Goal: Information Seeking & Learning: Learn about a topic

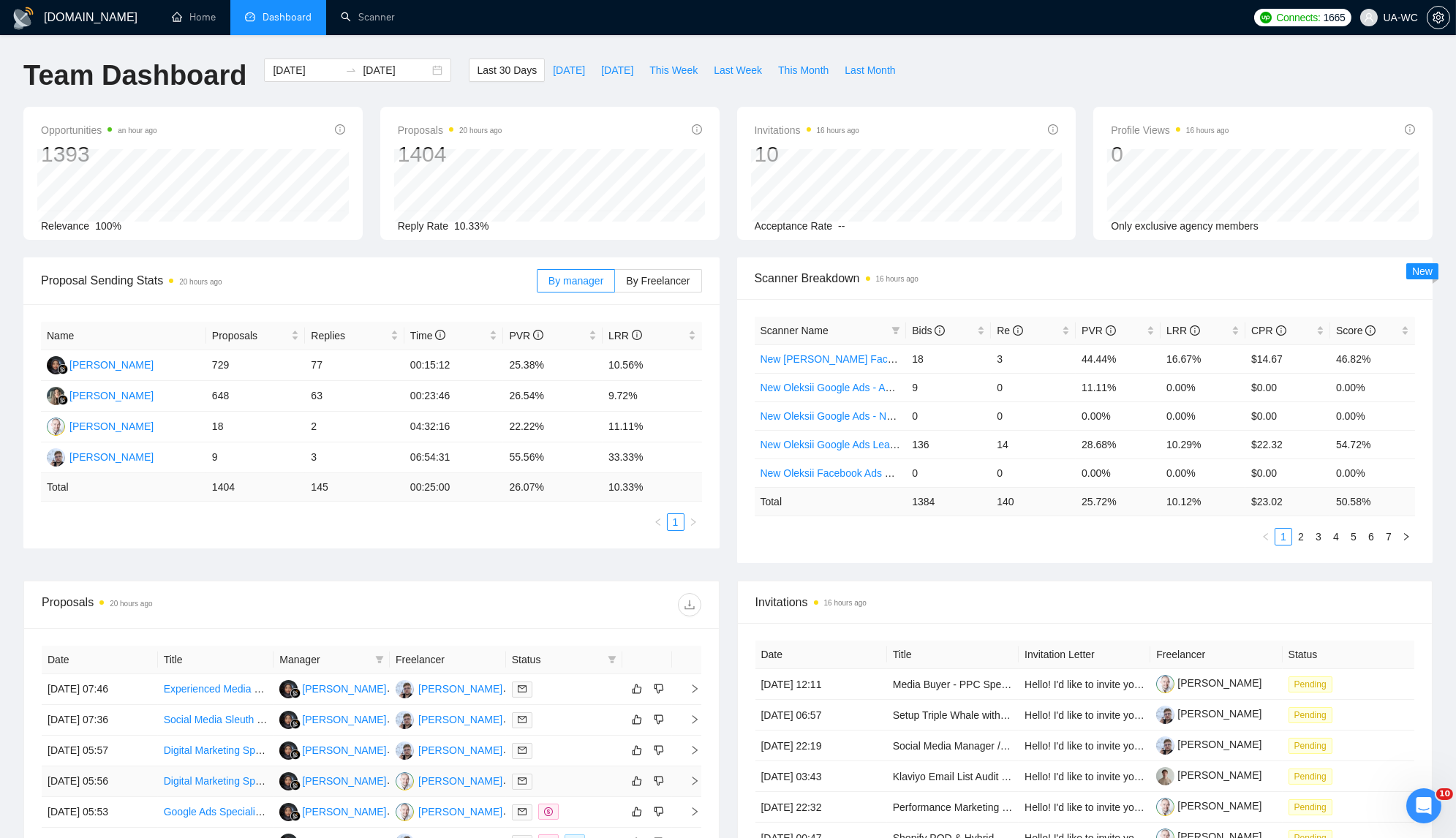
click at [691, 780] on icon "right" at bounding box center [694, 781] width 10 height 10
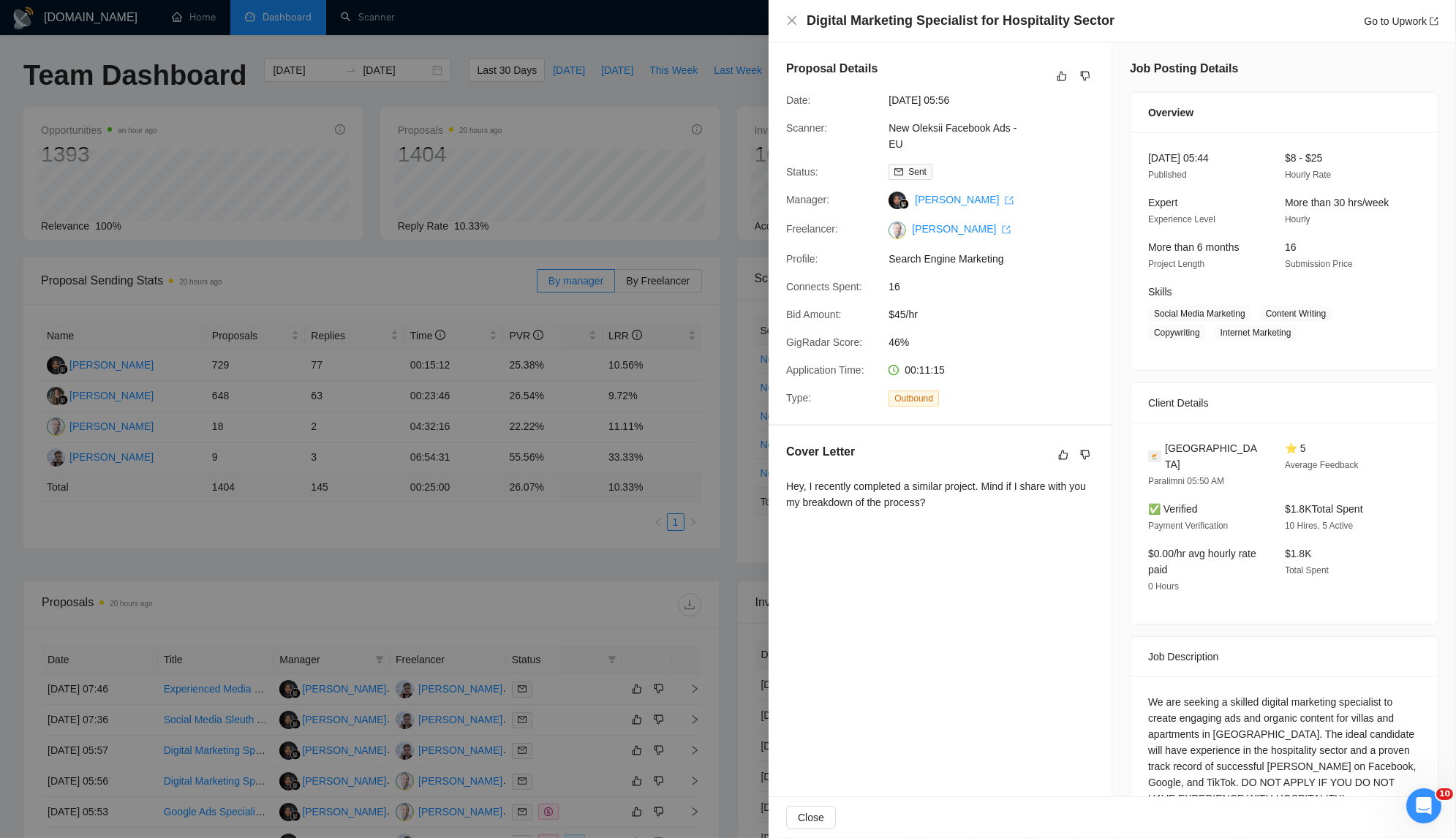
drag, startPoint x: 966, startPoint y: 498, endPoint x: 764, endPoint y: 485, distance: 202.4
click at [764, 485] on div "Digital Marketing Specialist for Hospitality Sector Go to Upwork Proposal Detai…" at bounding box center [728, 419] width 1456 height 838
click at [811, 478] on div "Hey, I recently completed a similar project. Mind if I share with you my breakd…" at bounding box center [941, 494] width 308 height 32
click at [809, 482] on div "Hey, I recently completed a similar project. Mind if I share with you my breakd…" at bounding box center [941, 494] width 308 height 32
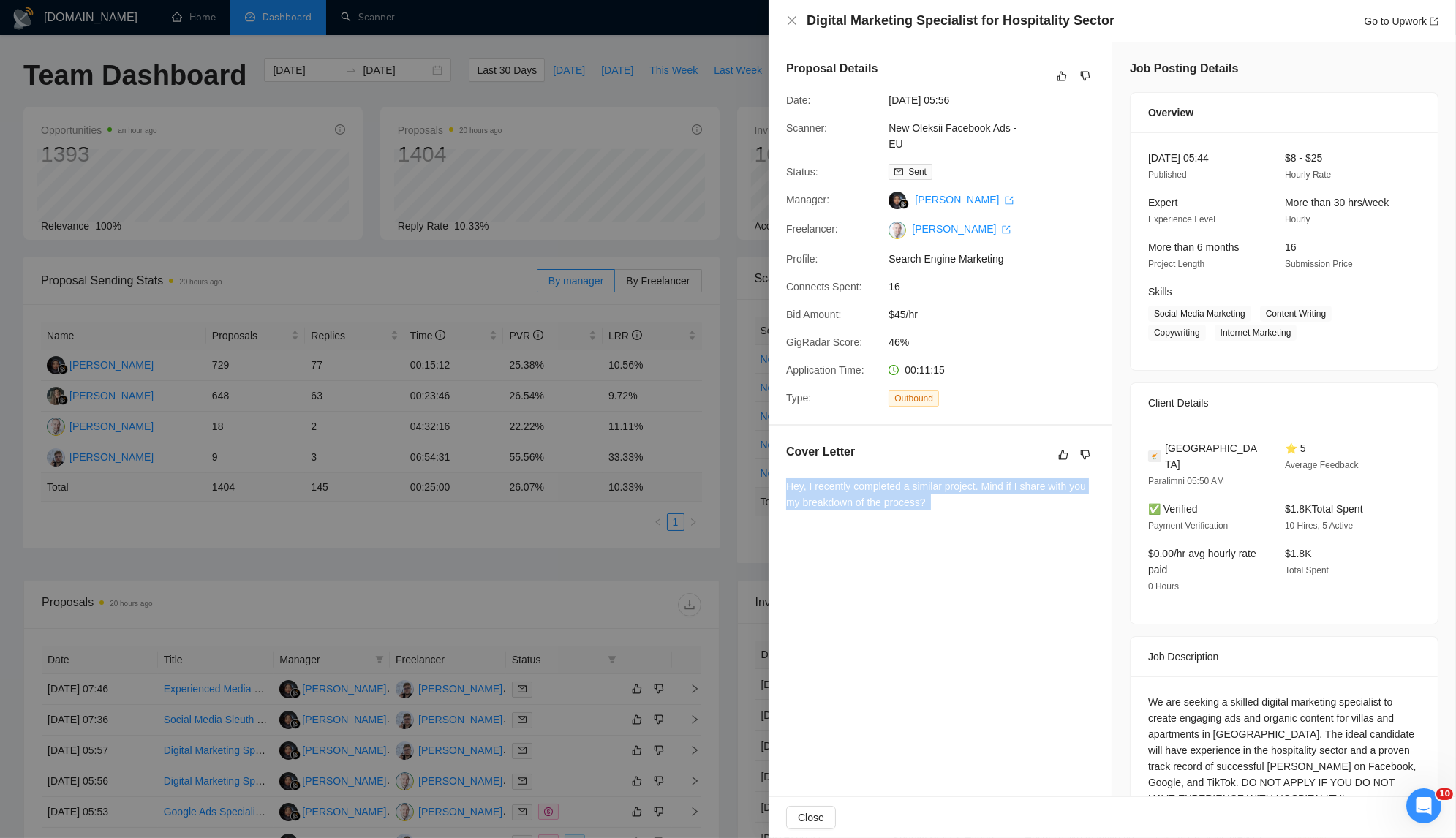
click at [809, 482] on div "Hey, I recently completed a similar project. Mind if I share with you my breakd…" at bounding box center [941, 494] width 308 height 32
copy div "Hey, I recently completed a similar project. Mind if I share with you my breakd…"
click at [349, 357] on div at bounding box center [728, 419] width 1456 height 838
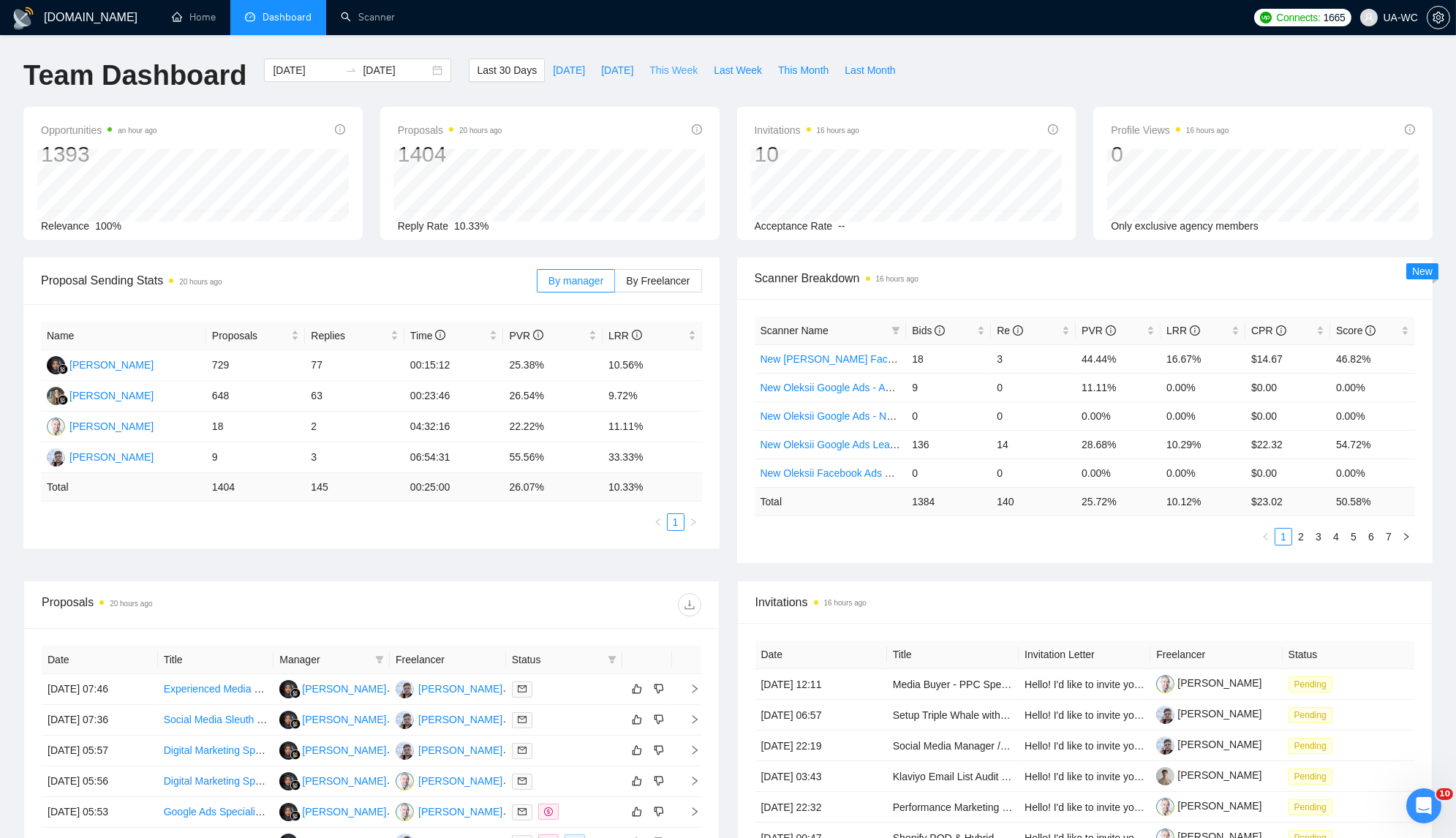
click at [665, 77] on span "This Week" at bounding box center [673, 70] width 48 height 16
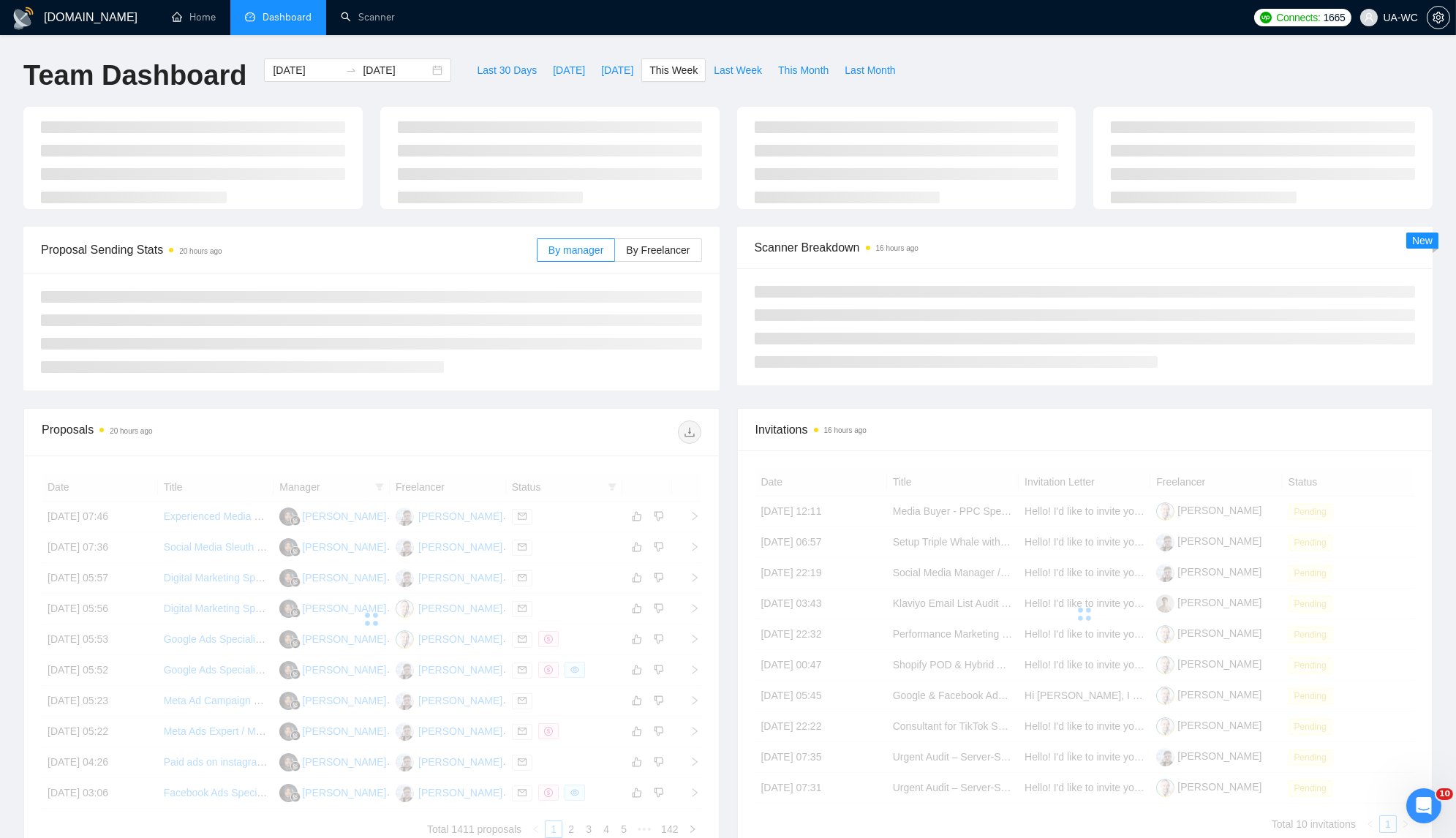
type input "[DATE]"
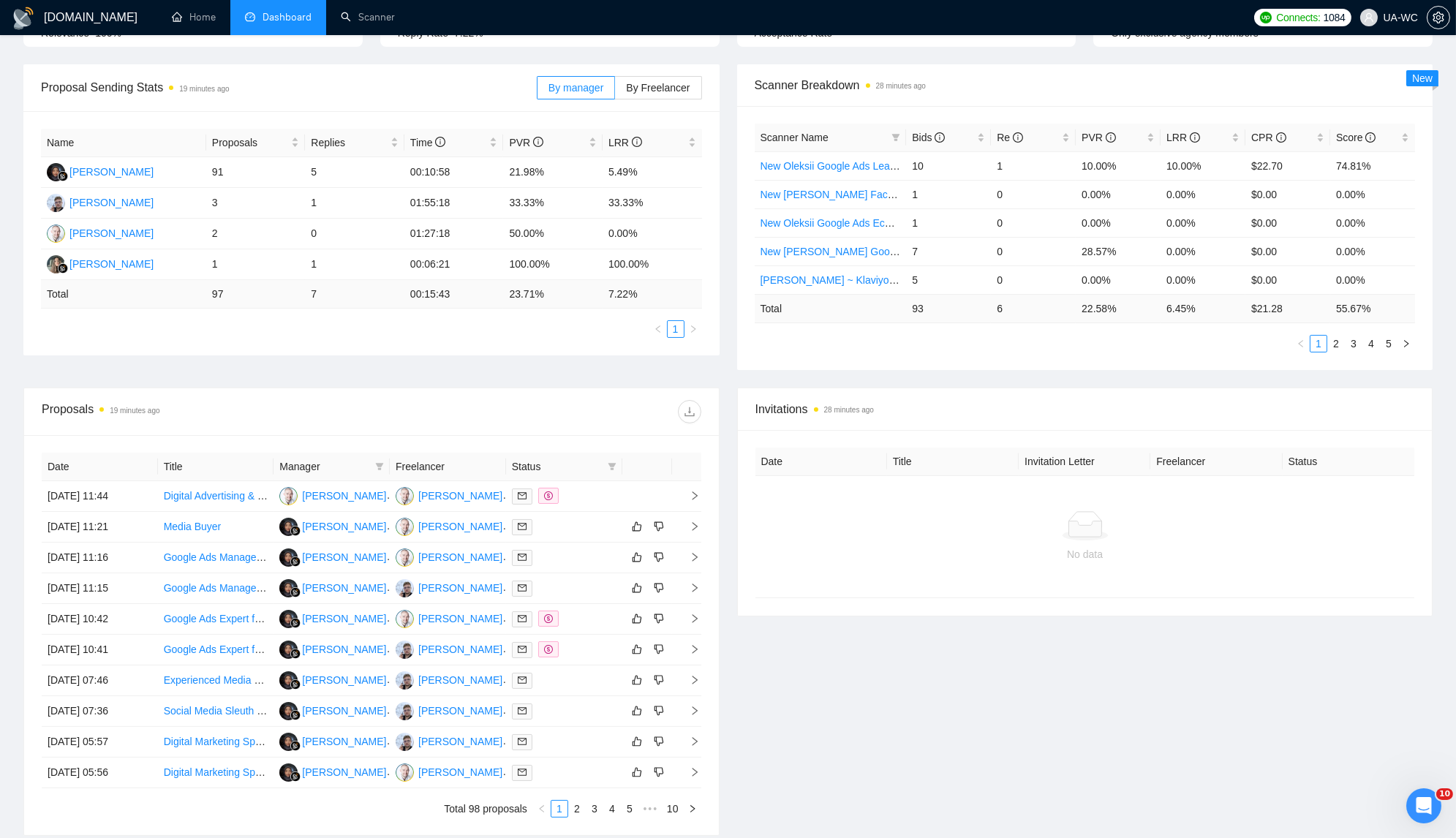
scroll to position [194, 0]
